Goal: Task Accomplishment & Management: Use online tool/utility

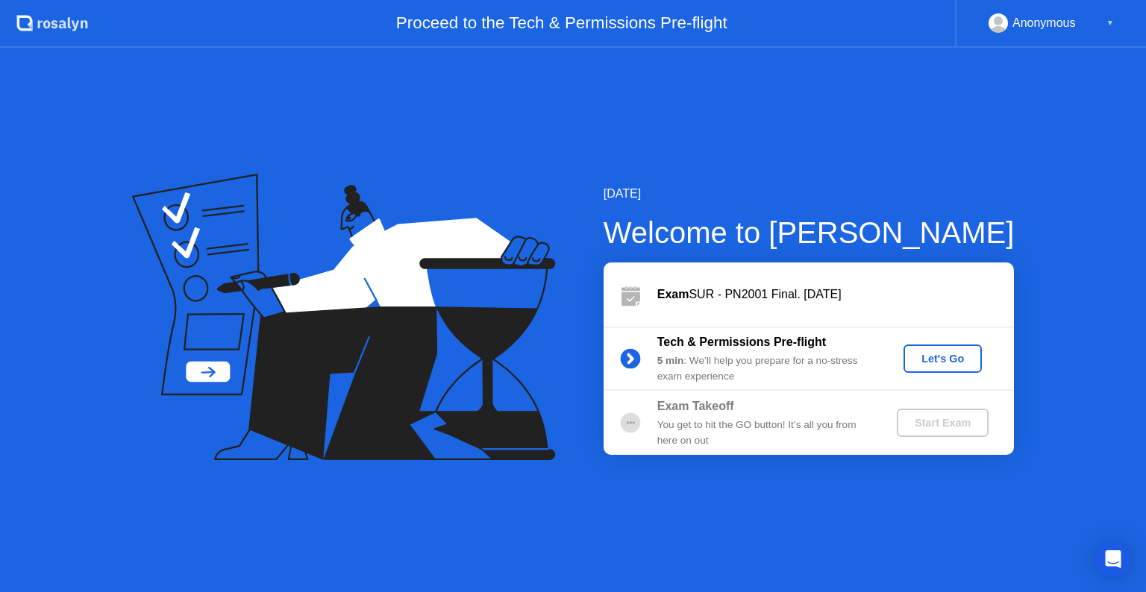
click at [970, 355] on div "Let's Go" at bounding box center [943, 359] width 66 height 12
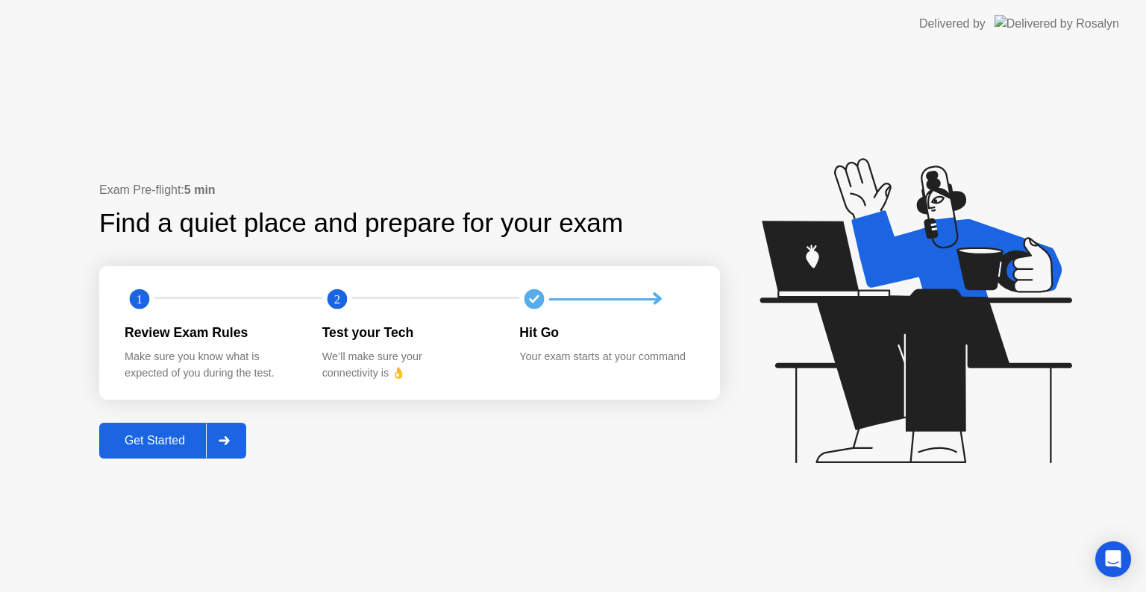
click at [175, 442] on div "Get Started" at bounding box center [155, 440] width 102 height 13
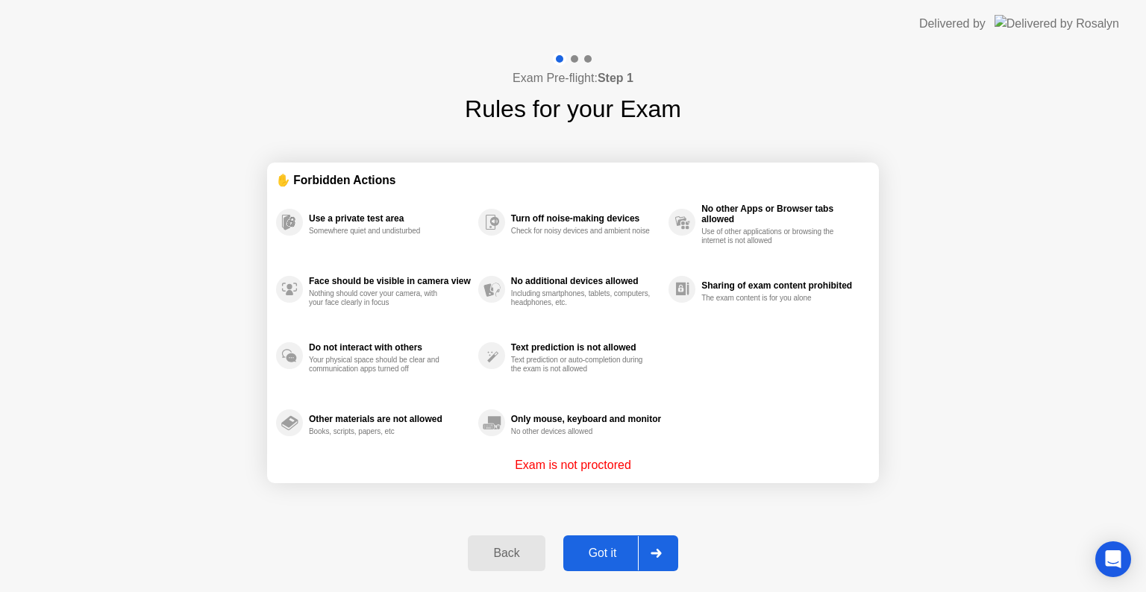
click at [598, 548] on div "Got it" at bounding box center [603, 553] width 70 height 13
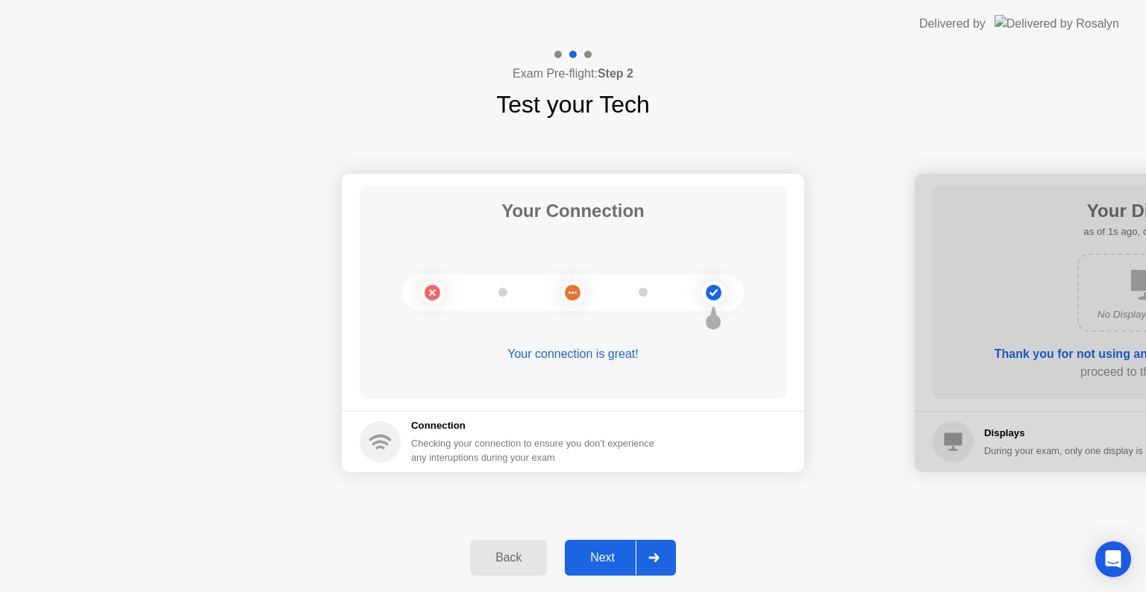
click at [612, 564] on div "Next" at bounding box center [602, 557] width 66 height 13
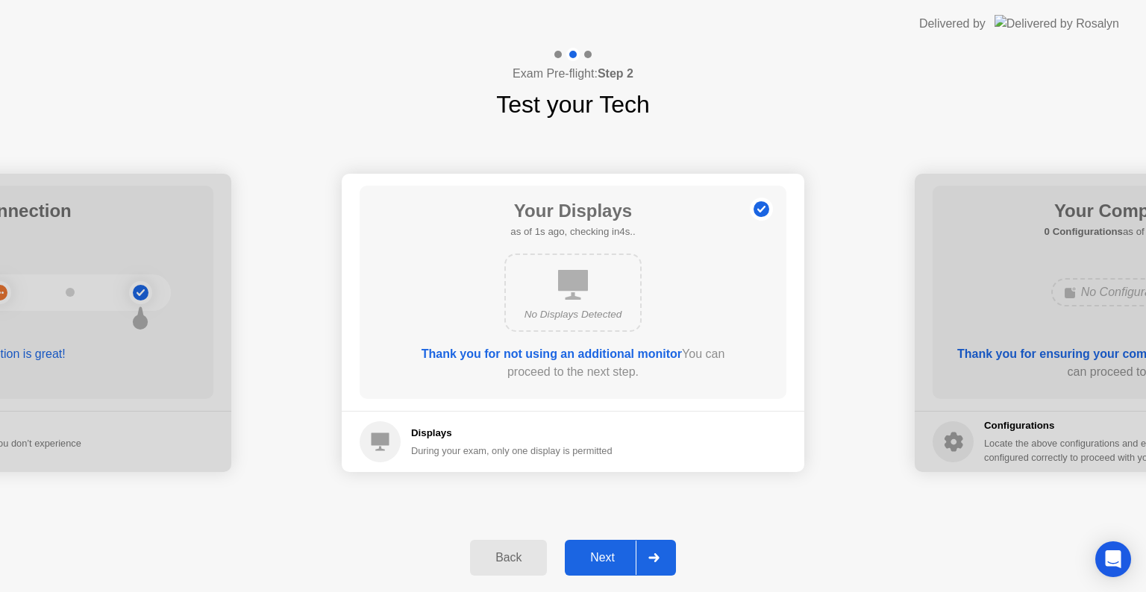
click at [658, 558] on icon at bounding box center [653, 558] width 10 height 9
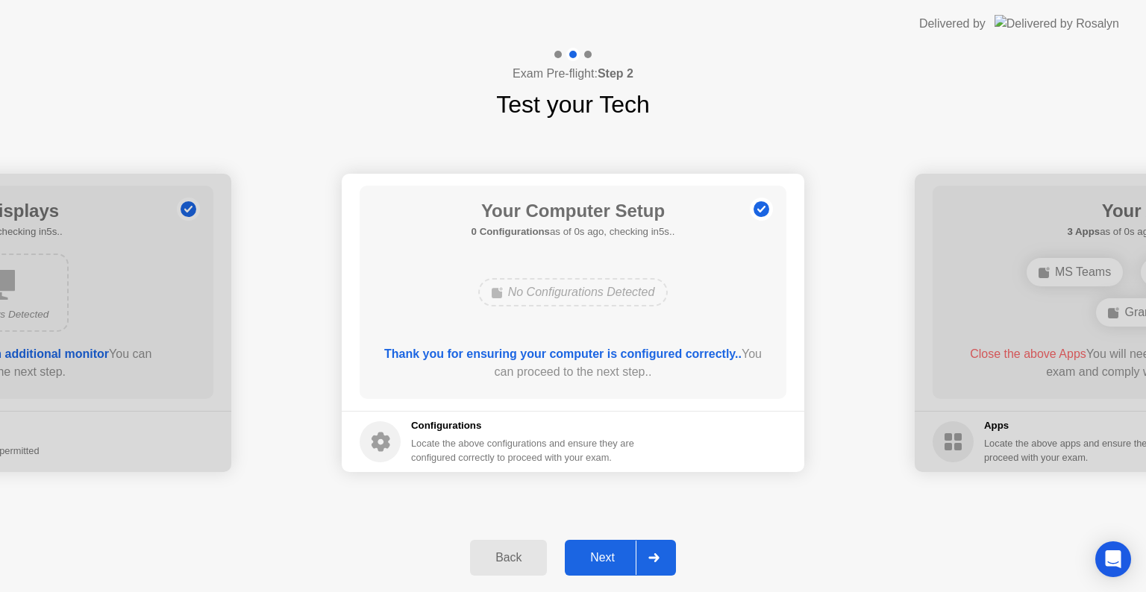
click at [658, 558] on icon at bounding box center [653, 558] width 10 height 9
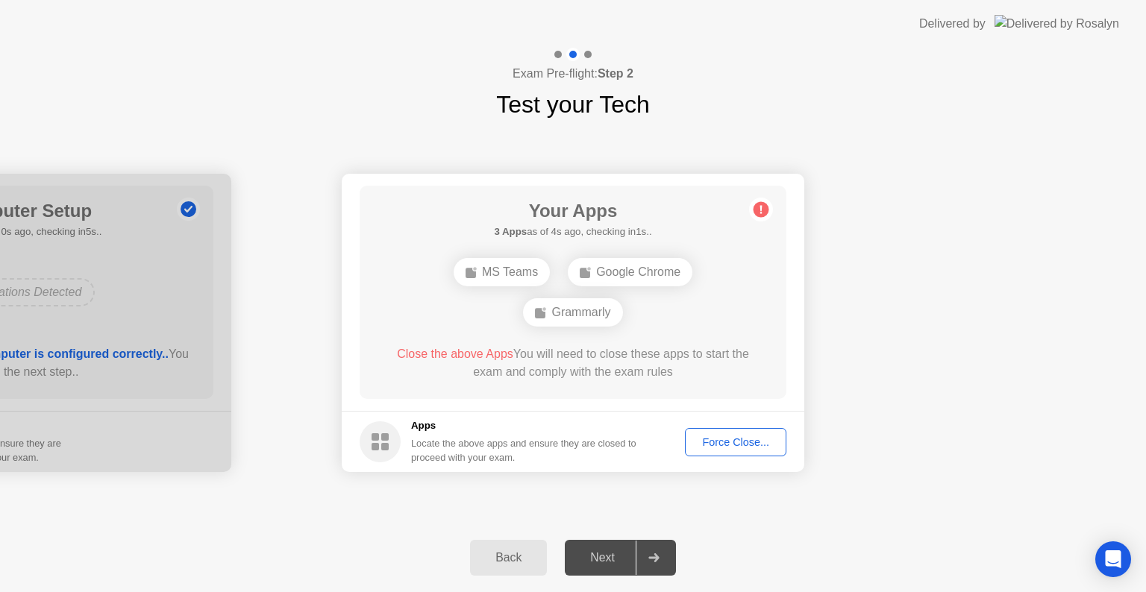
click at [728, 445] on div "Force Close..." at bounding box center [735, 443] width 91 height 12
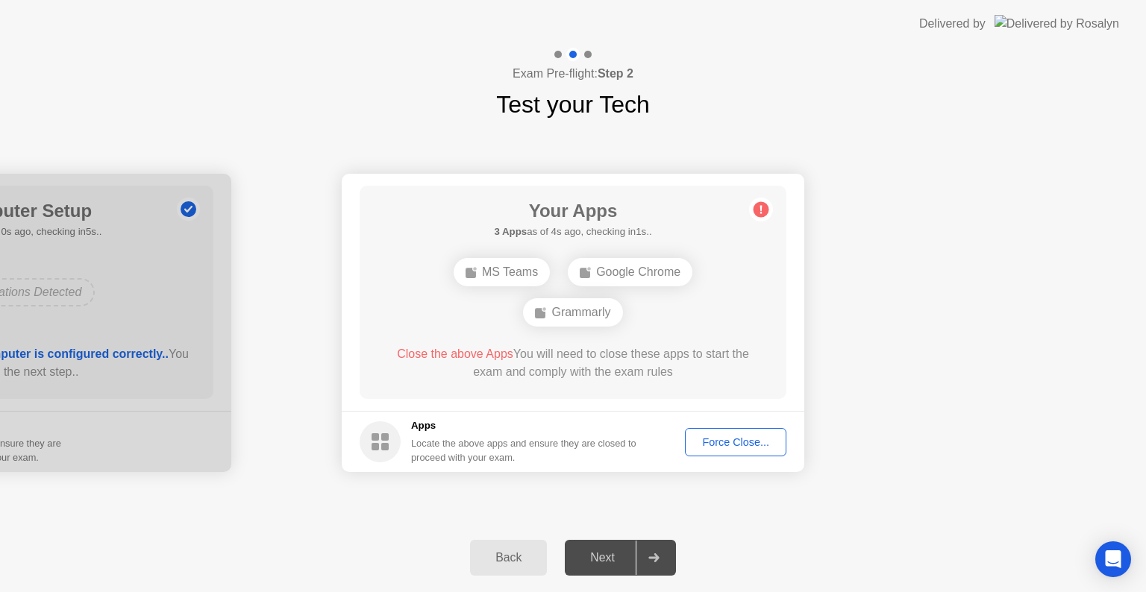
click at [711, 447] on div "Force Close..." at bounding box center [735, 443] width 91 height 12
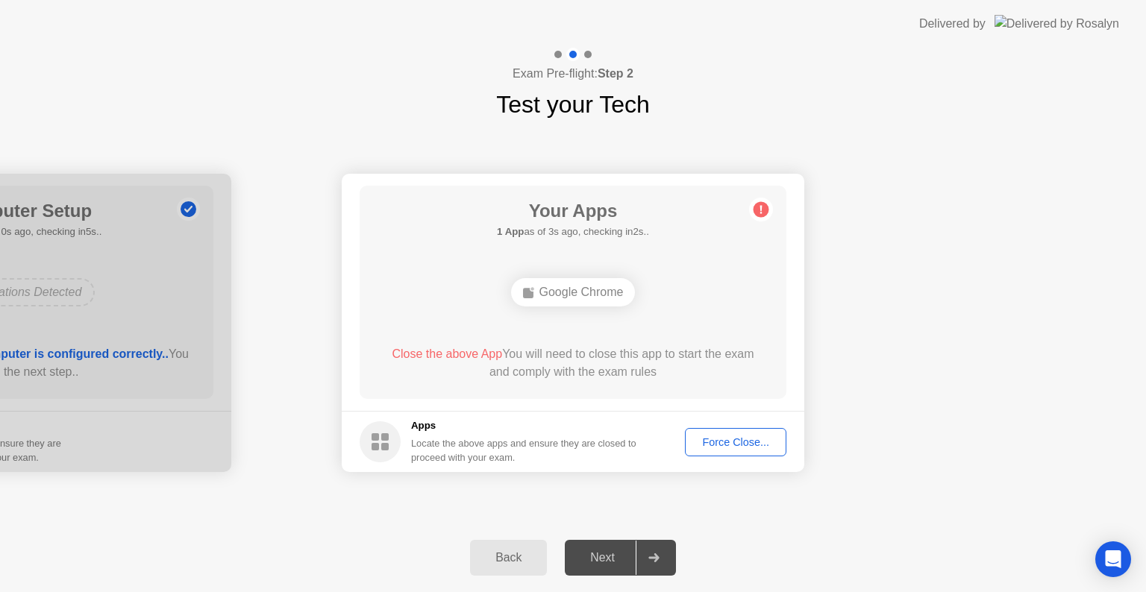
click at [730, 437] on div "Force Close..." at bounding box center [735, 443] width 91 height 12
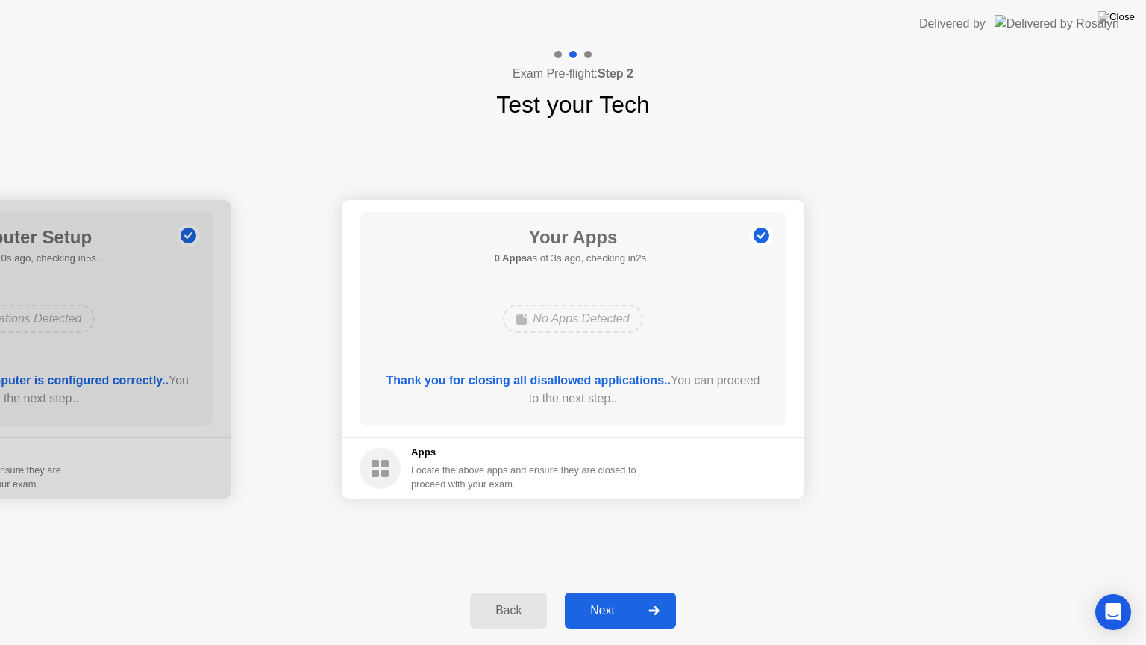
click at [645, 592] on div at bounding box center [654, 610] width 36 height 34
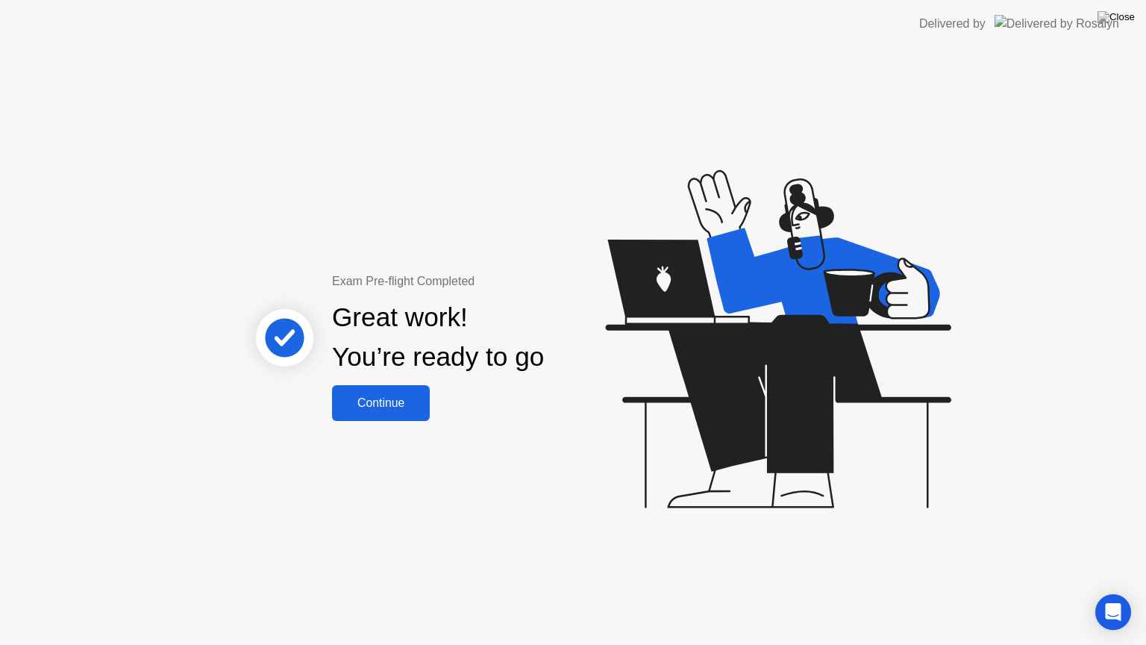
click at [546, 592] on div "Exam Pre-flight Completed Great work! You’re ready to go Continue" at bounding box center [573, 346] width 1146 height 597
click at [363, 406] on div "Continue" at bounding box center [381, 402] width 89 height 13
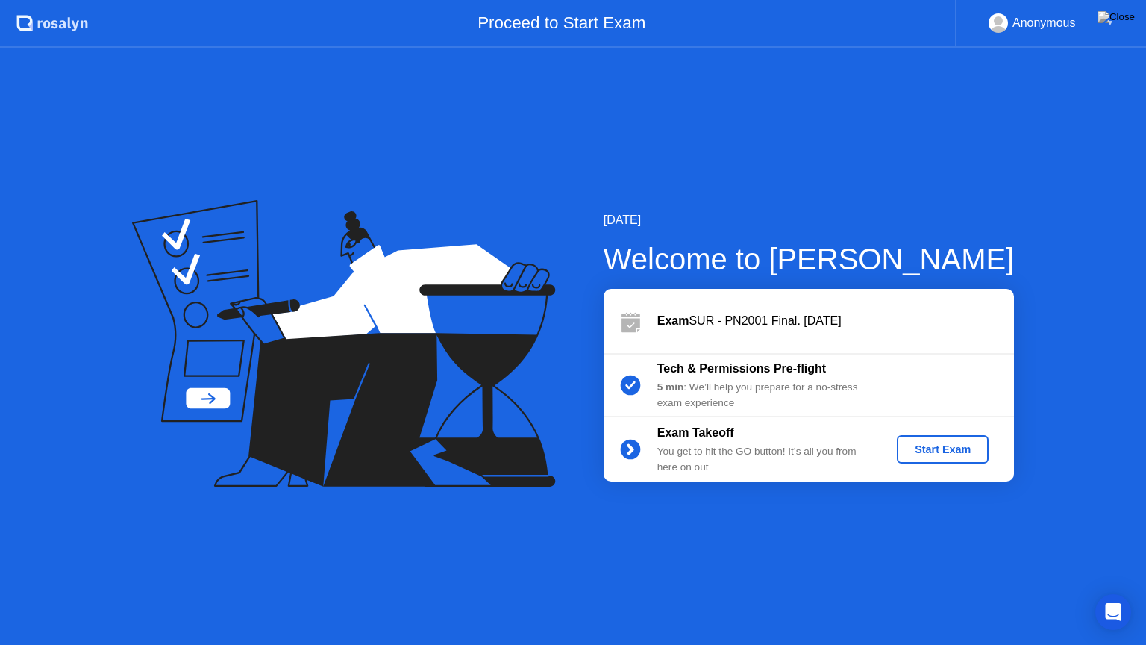
click at [913, 445] on div "Start Exam" at bounding box center [943, 449] width 80 height 12
